Goal: Information Seeking & Learning: Learn about a topic

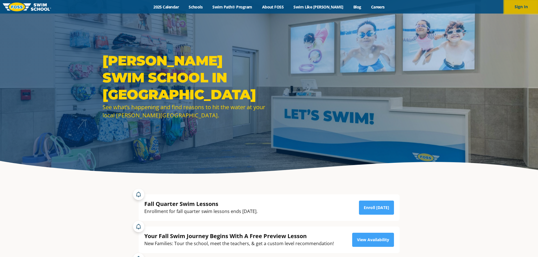
click at [517, 8] on button "Sign In" at bounding box center [521, 7] width 34 height 14
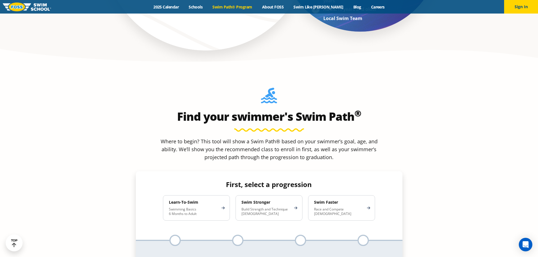
scroll to position [480, 0]
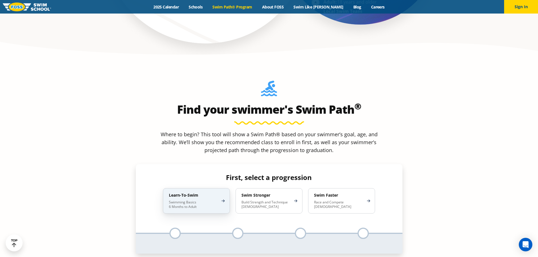
click at [216, 200] on p "Swimming Basics 6 Months to Adult" at bounding box center [193, 204] width 49 height 9
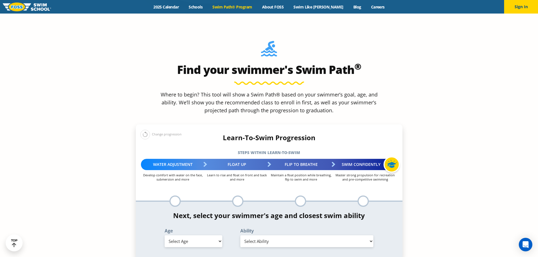
scroll to position [536, 0]
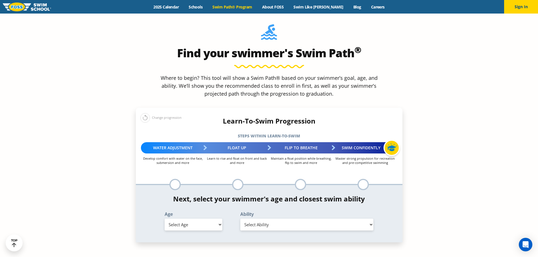
click at [195, 219] on select "Select Age [DEMOGRAPHIC_DATA] months - 1 year 1 year 2 years 3 years 4 years 5 …" at bounding box center [194, 225] width 58 height 12
select select "6-years"
click at [165, 219] on select "Select Age [DEMOGRAPHIC_DATA] months - 1 year 1 year 2 years 3 years 4 years 5 …" at bounding box center [194, 225] width 58 height 12
click at [271, 219] on select "Select Ability First in-water experience When in the water, reliant on a life j…" at bounding box center [306, 225] width 133 height 12
click at [240, 219] on select "Select Ability First in-water experience When in the water, reliant on a life j…" at bounding box center [306, 225] width 133 height 12
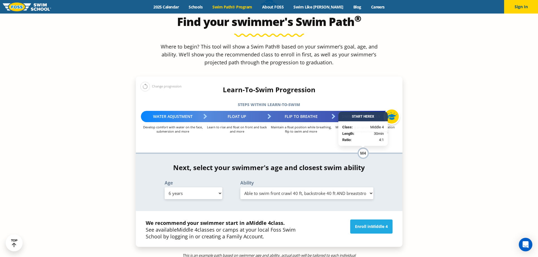
scroll to position [593, 0]
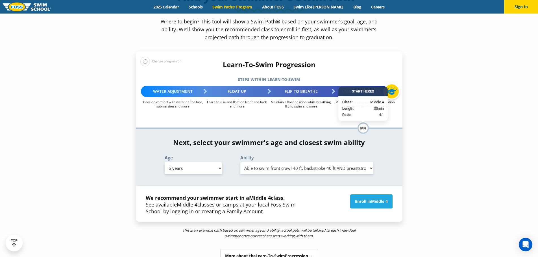
click at [293, 162] on select "Select Ability First in-water experience When in the water, reliant on a life j…" at bounding box center [306, 168] width 133 height 12
select select "6-years-swims-front-crawl-and-backstroke-for-25-ft-with-a-flip-from-stomach-to-…"
click at [240, 162] on select "Select Ability First in-water experience When in the water, reliant on a life j…" at bounding box center [306, 168] width 133 height 12
click at [282, 162] on select "Select Ability First in-water experience When in the water, reliant on a life j…" at bounding box center [306, 168] width 133 height 12
click at [105, 139] on section "Find your swimmer's Swim Path ® Where to begin? This tool will show a Swim Path…" at bounding box center [269, 125] width 538 height 354
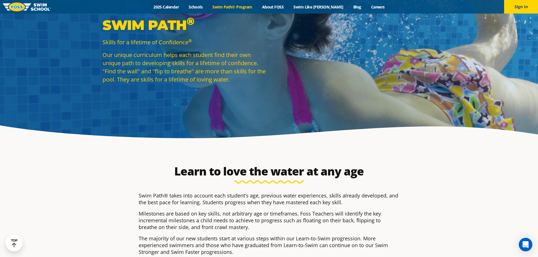
scroll to position [0, 0]
